Goal: Find specific page/section: Find specific page/section

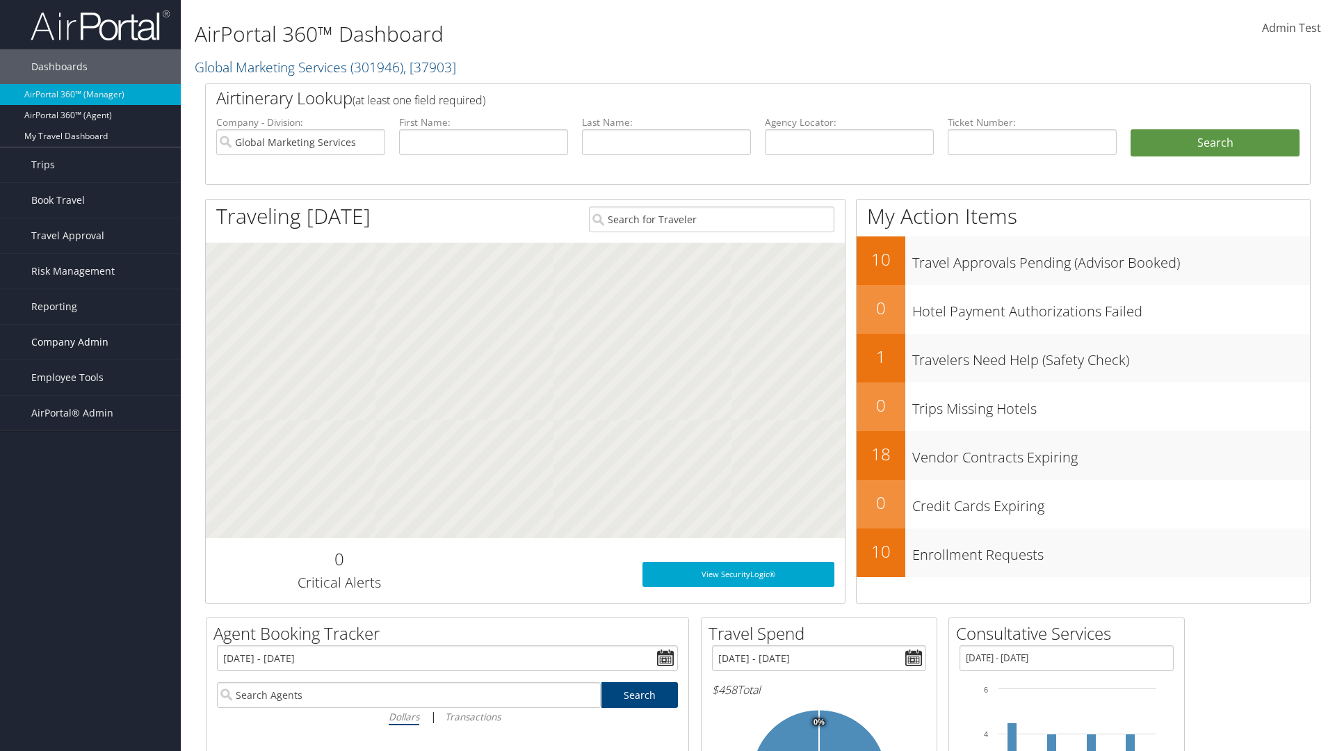
click at [90, 342] on span "Company Admin" at bounding box center [69, 342] width 77 height 35
click at [90, 412] on link "People" at bounding box center [90, 411] width 181 height 21
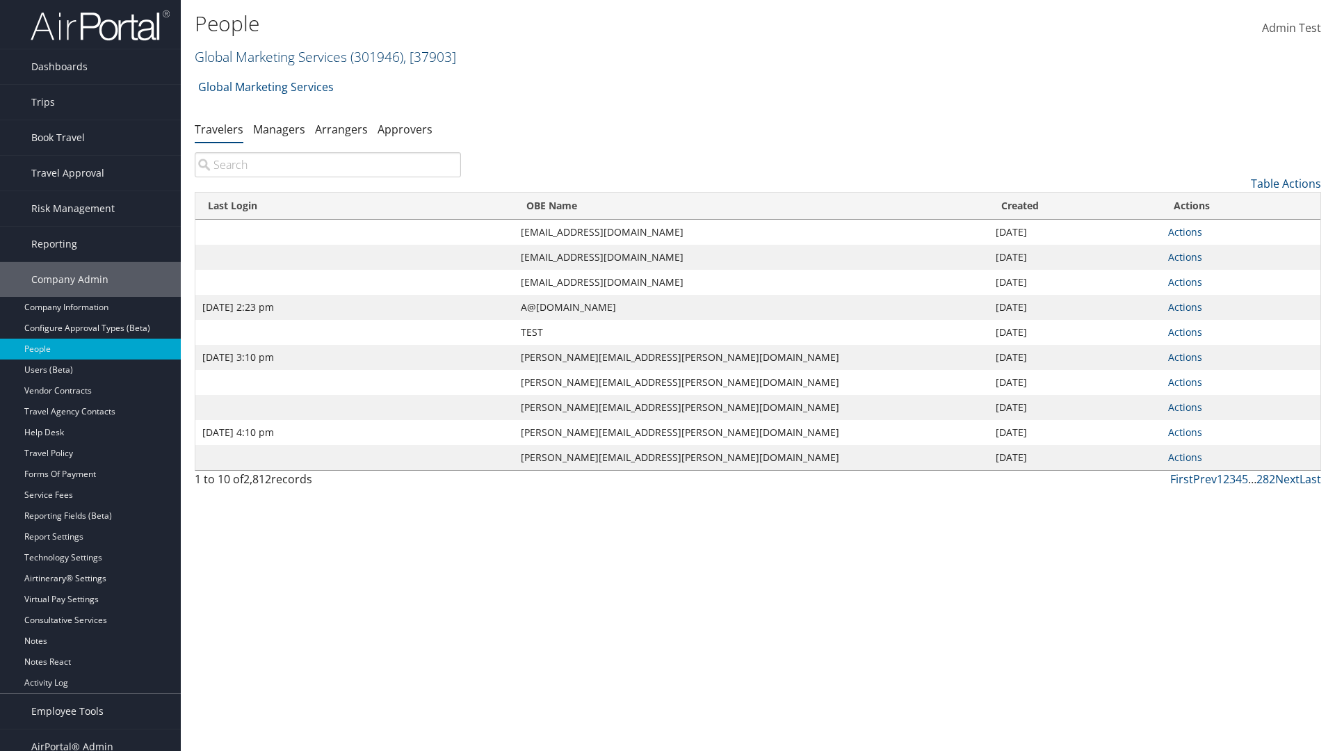
click at [269, 56] on link "Global Marketing Services ( 301946 ) , [ 37903 ]" at bounding box center [325, 56] width 261 height 19
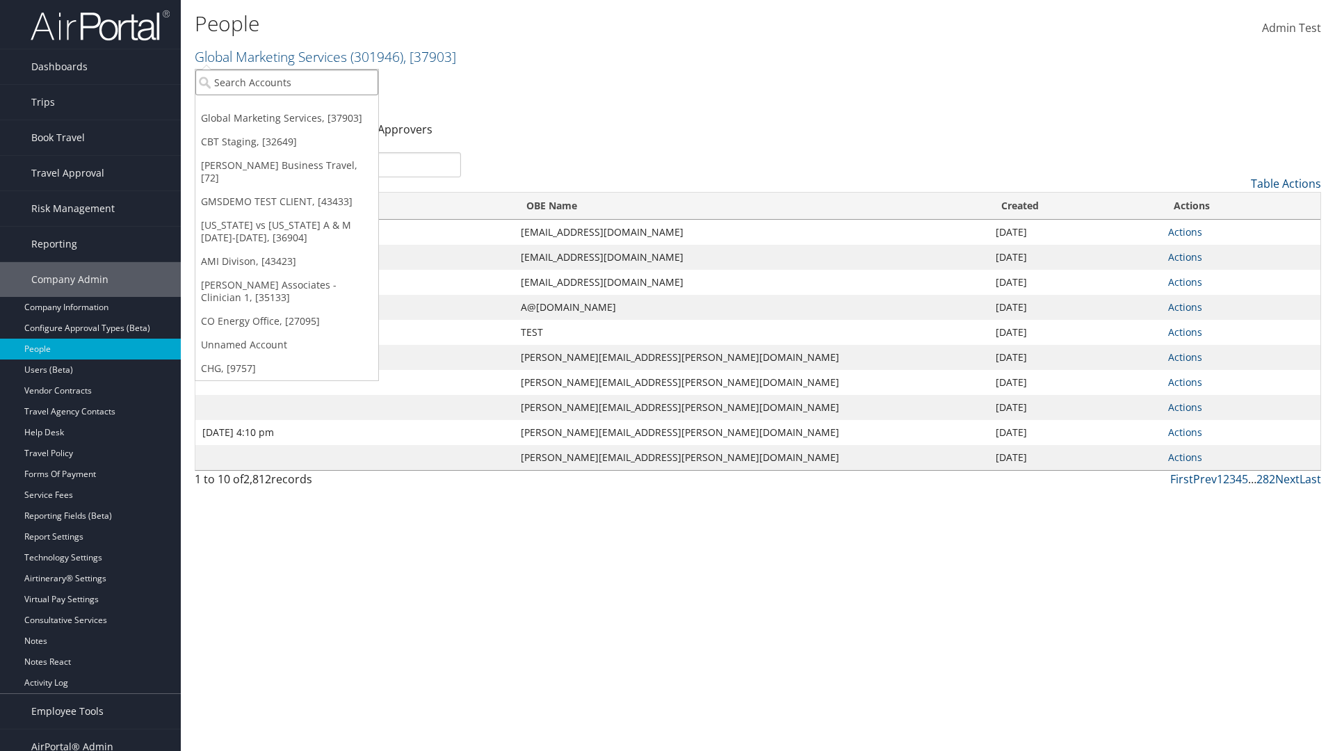
click at [287, 82] on input "search" at bounding box center [286, 83] width 183 height 26
type input "Global Marketing Services"
click at [300, 108] on div "Global Marketing Services (301946), [37903]" at bounding box center [300, 108] width 224 height 13
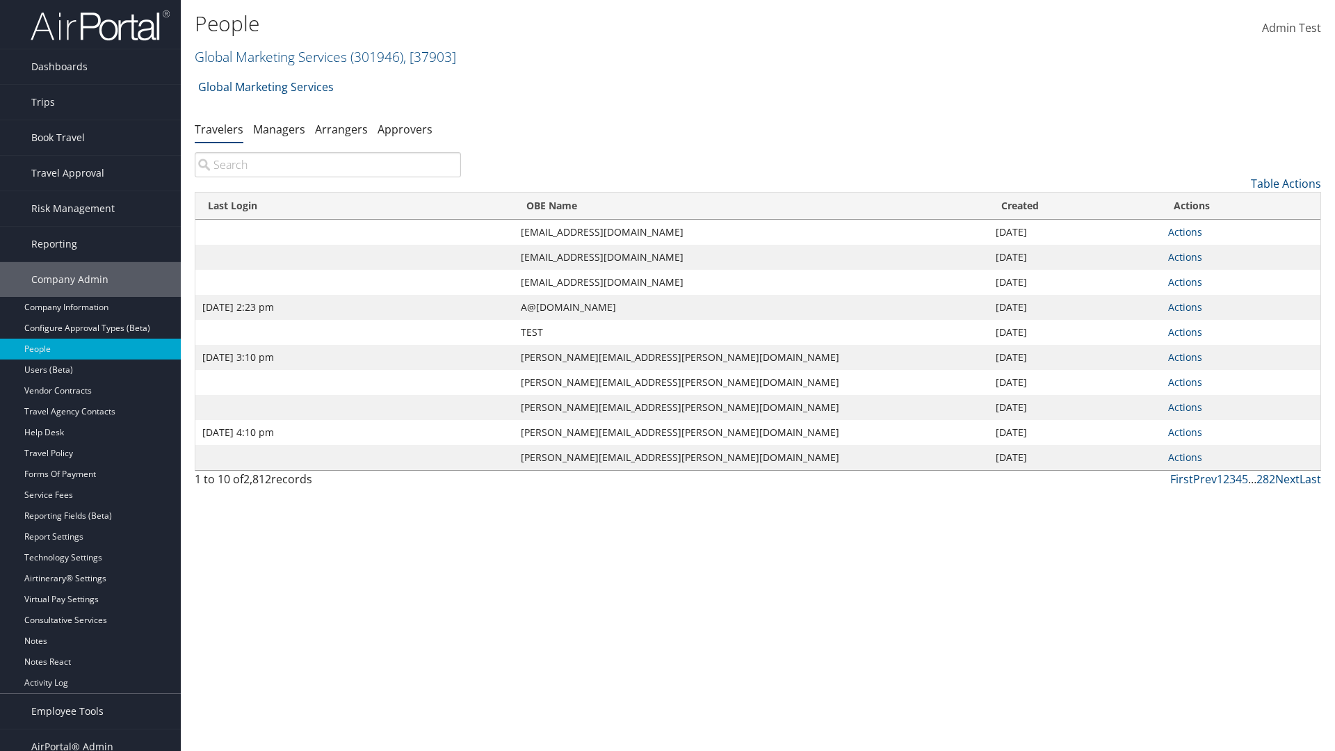
click at [328, 165] on input "search" at bounding box center [328, 164] width 266 height 25
type input "[DATE] 2:23 pm"
